Goal: Navigation & Orientation: Find specific page/section

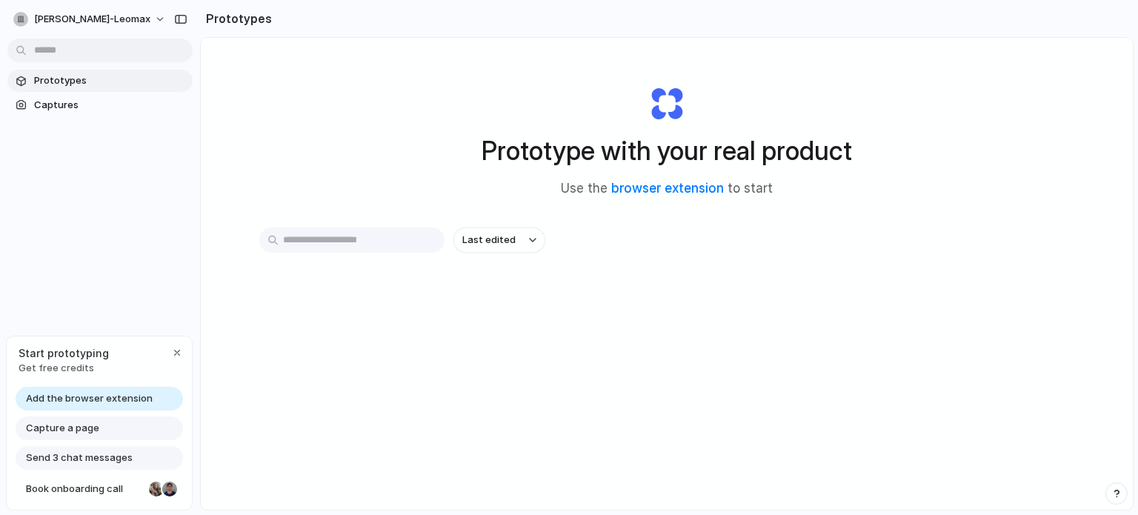
scroll to position [74, 0]
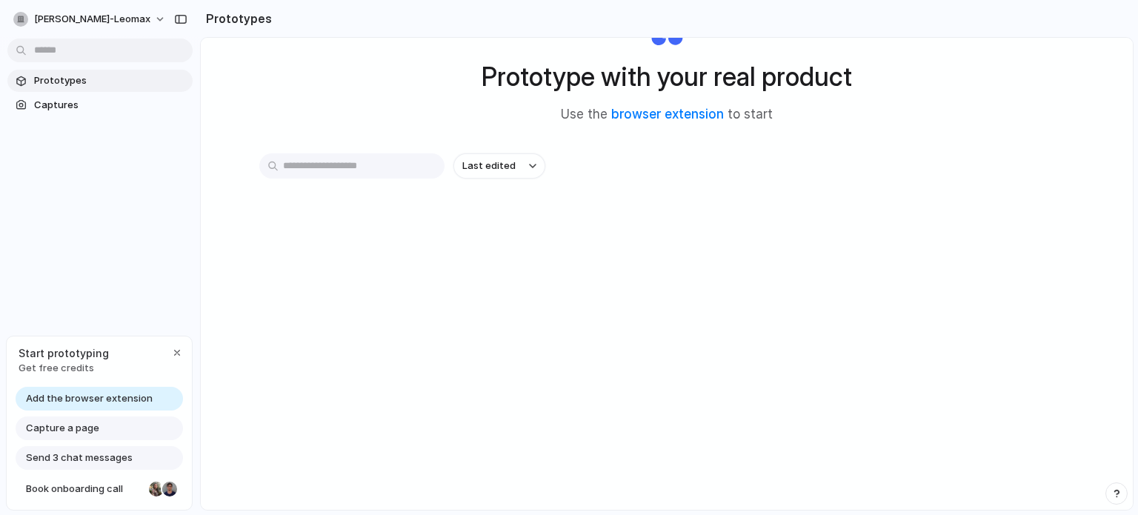
click at [128, 399] on span "Add the browser extension" at bounding box center [89, 398] width 127 height 15
click at [75, 79] on span "Prototypes" at bounding box center [110, 80] width 153 height 15
click at [226, 19] on h2 "Prototypes" at bounding box center [236, 19] width 72 height 18
click at [82, 78] on span "Prototypes" at bounding box center [110, 80] width 153 height 15
click at [116, 79] on span "Prototypes" at bounding box center [110, 80] width 153 height 15
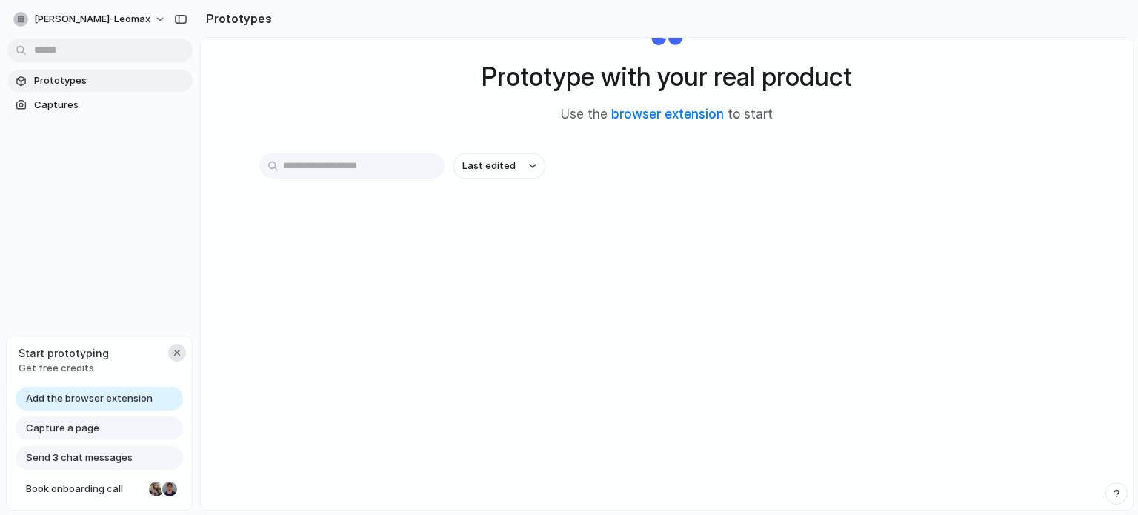
click at [175, 353] on div "button" at bounding box center [177, 353] width 12 height 12
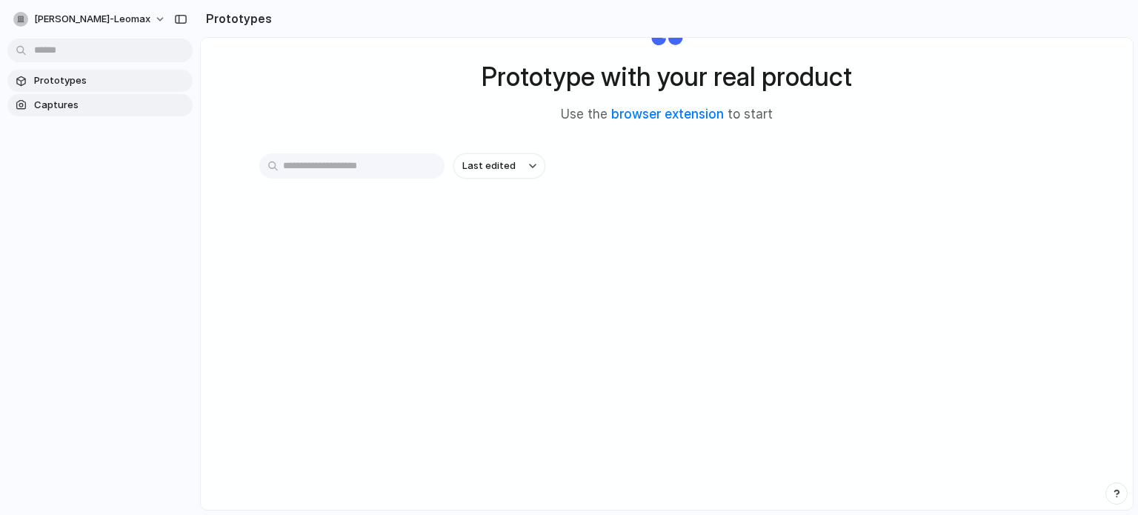
click at [72, 108] on span "Captures" at bounding box center [110, 105] width 153 height 15
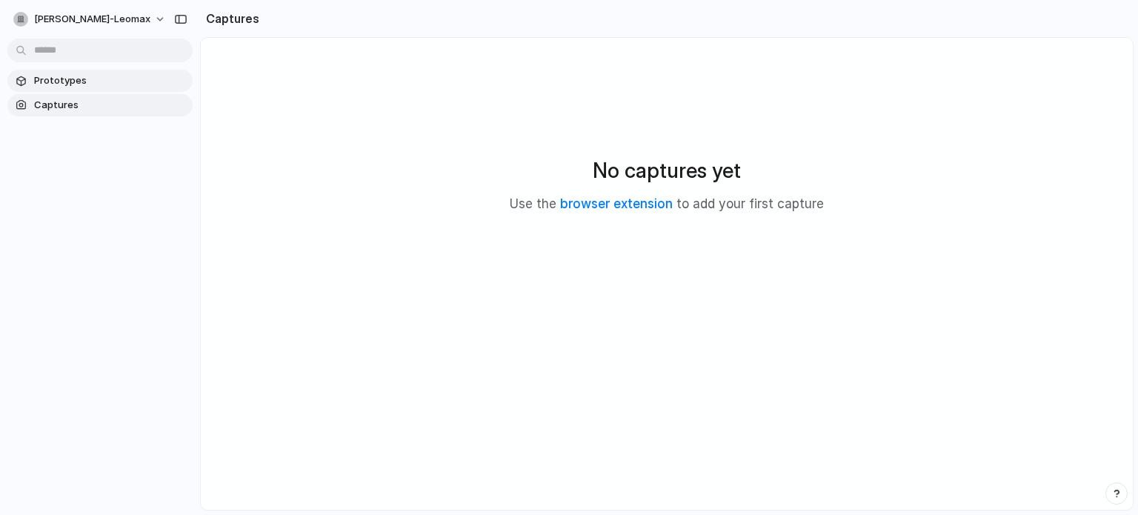
click at [56, 76] on span "Prototypes" at bounding box center [110, 80] width 153 height 15
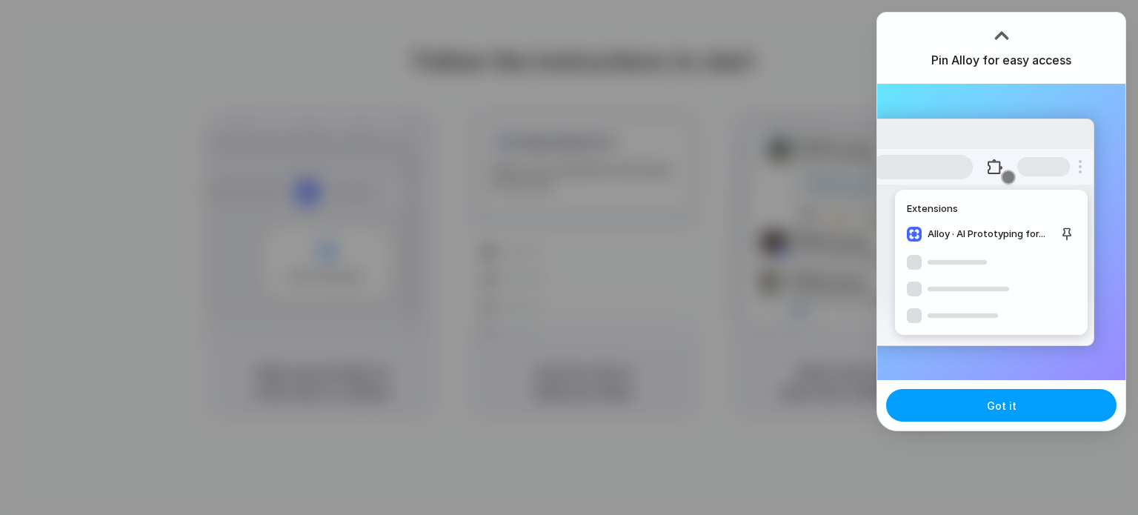
click at [1013, 411] on span "Got it" at bounding box center [1002, 406] width 30 height 16
